Goal: Book appointment/travel/reservation

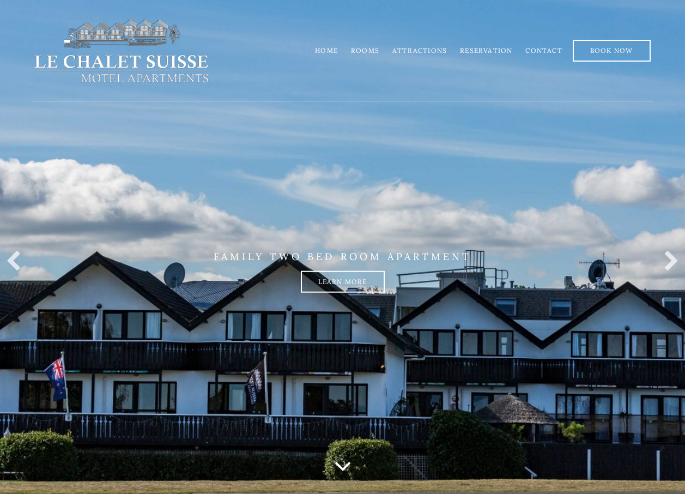
click at [549, 49] on link "Contact" at bounding box center [544, 50] width 37 height 8
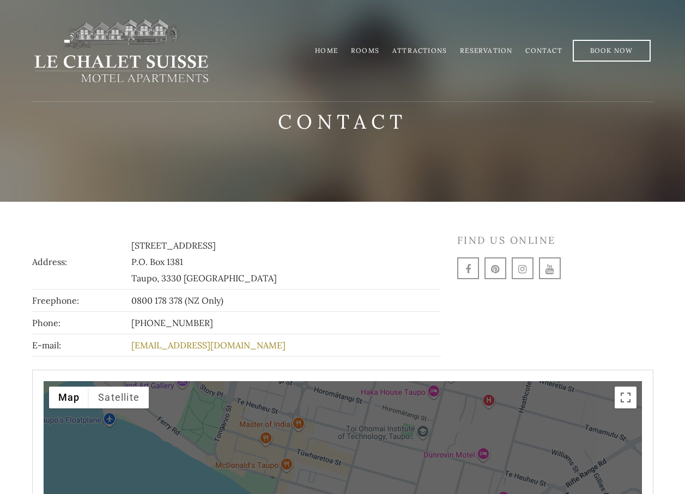
drag, startPoint x: 45, startPoint y: 384, endPoint x: 31, endPoint y: 382, distance: 13.8
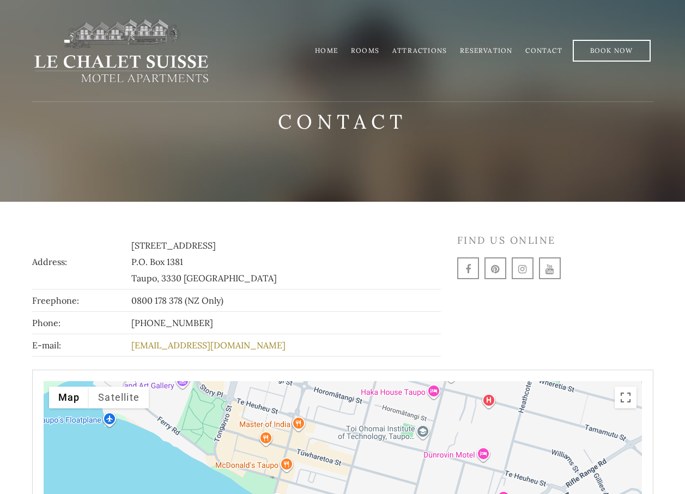
click at [487, 48] on link "Reservation" at bounding box center [486, 50] width 52 height 8
